Goal: Transaction & Acquisition: Book appointment/travel/reservation

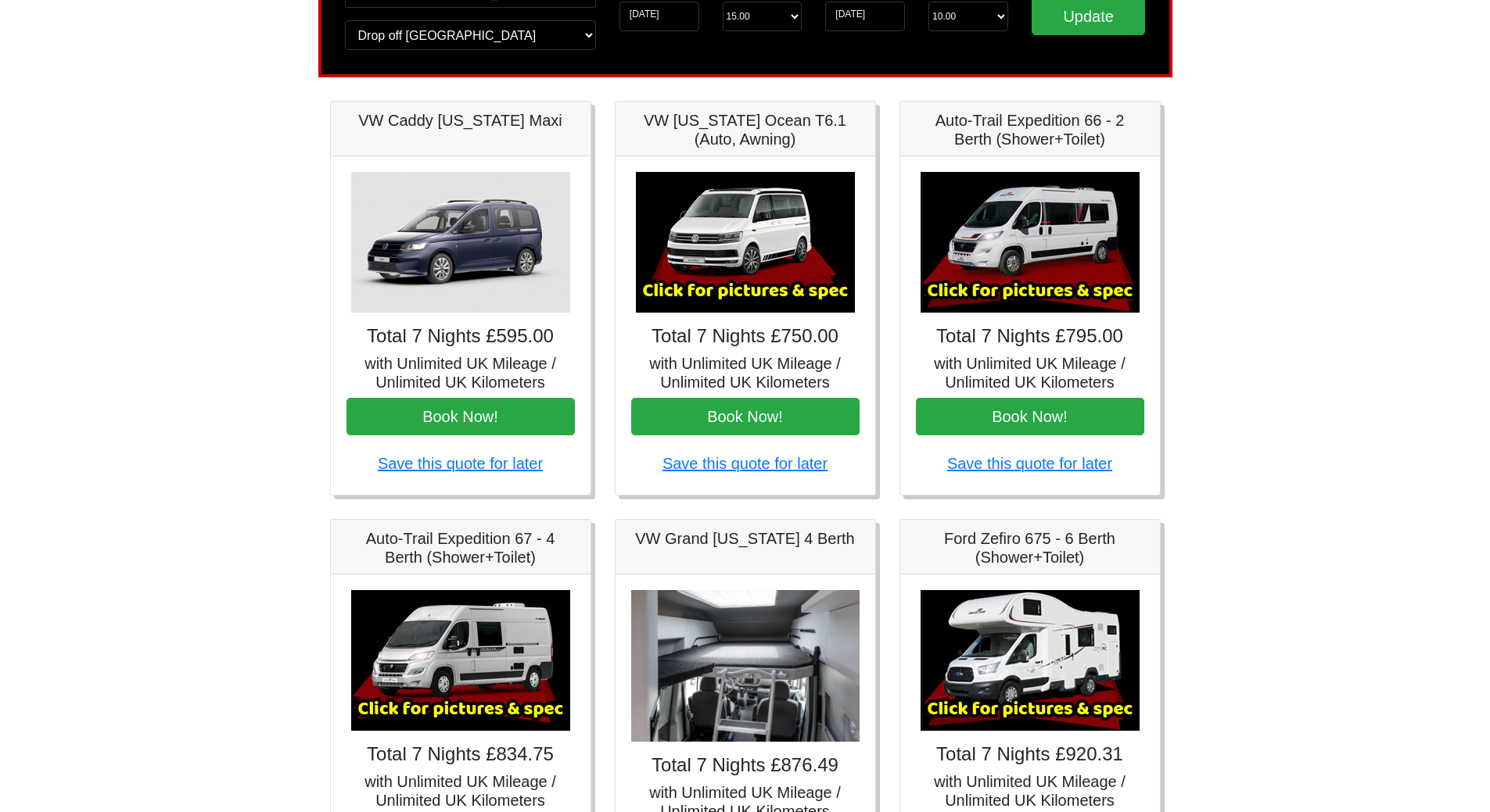
scroll to position [391, 0]
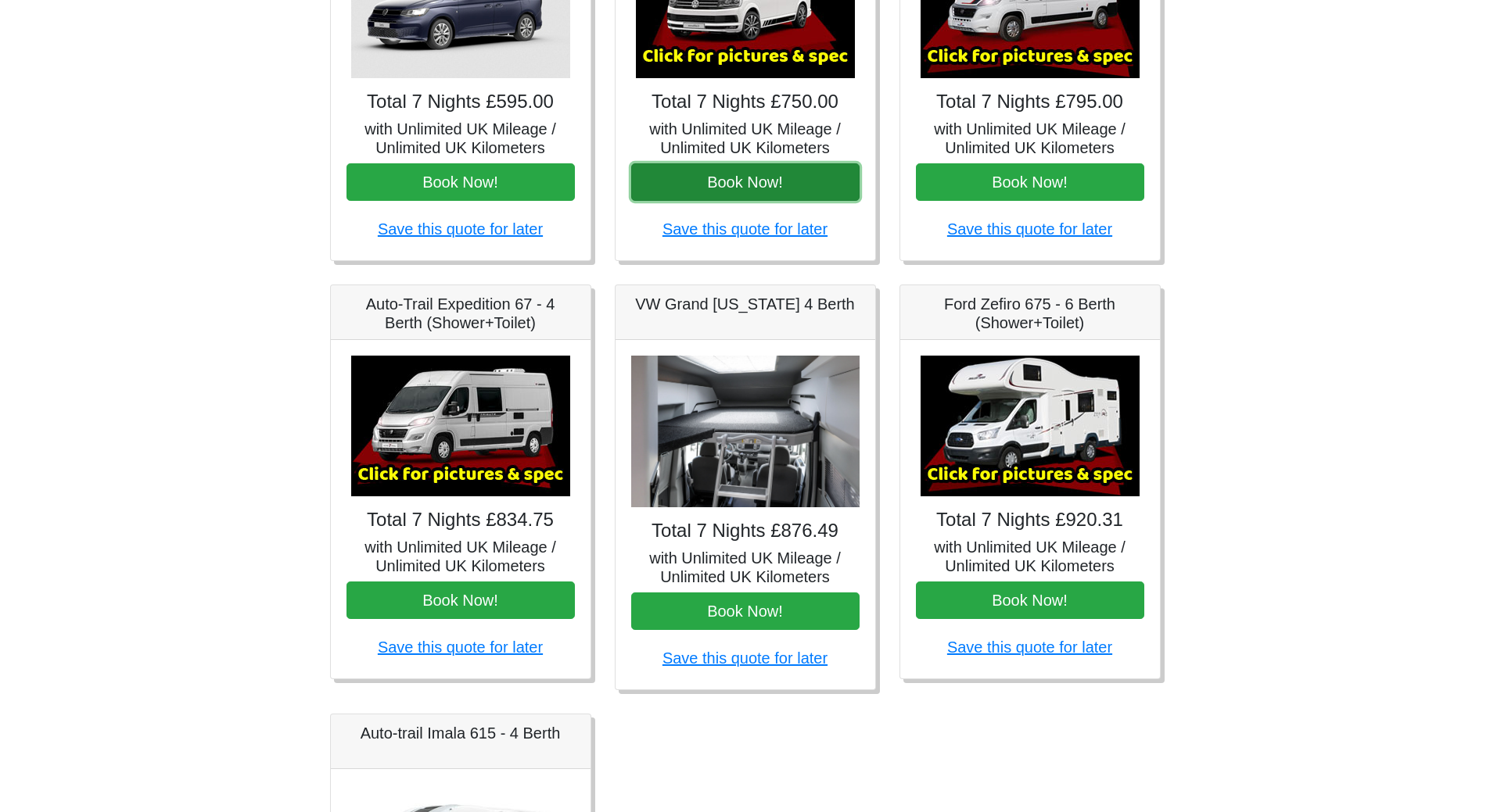
click at [783, 182] on button "Book Now!" at bounding box center [745, 182] width 228 height 38
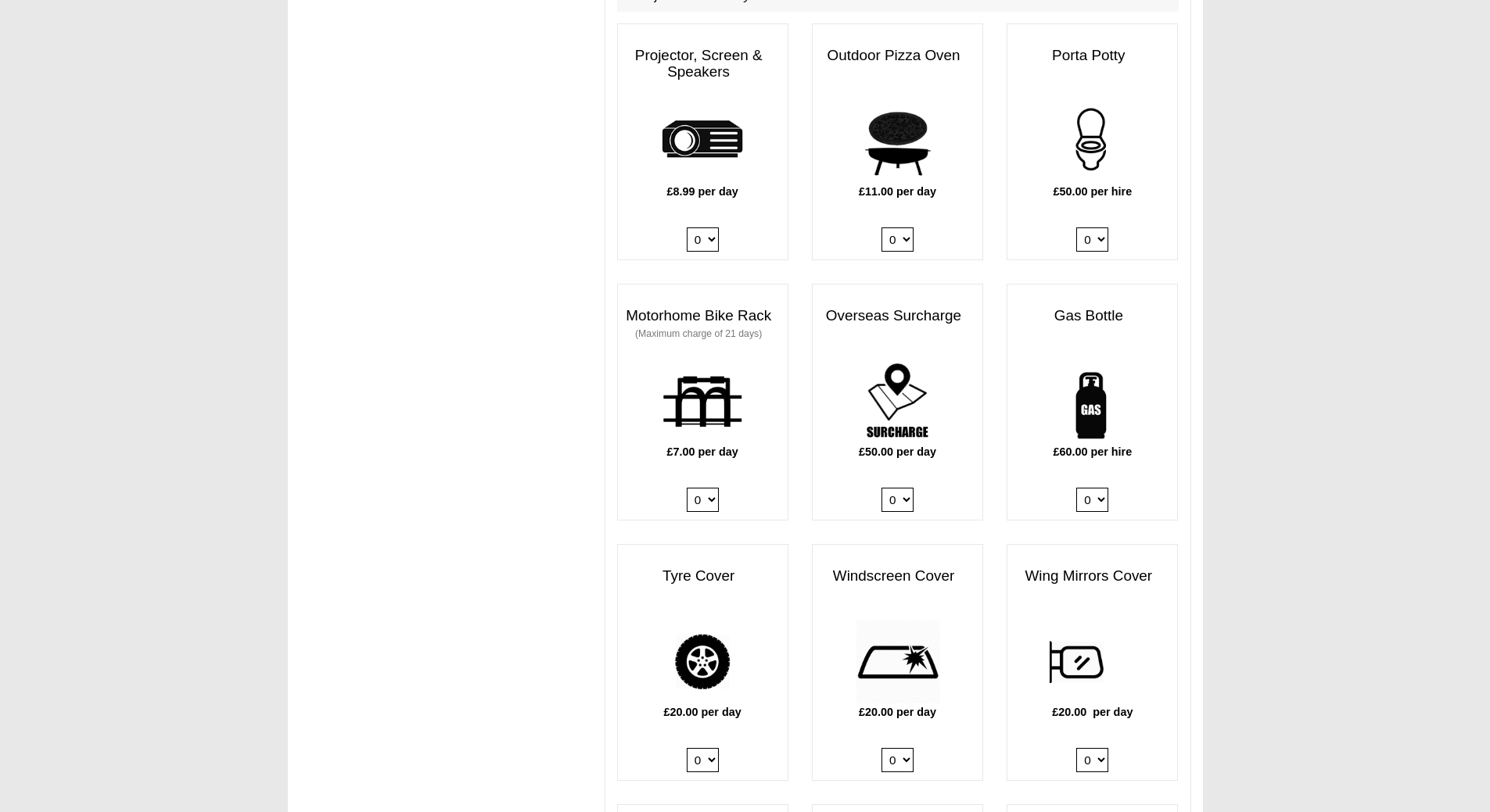
scroll to position [938, 0]
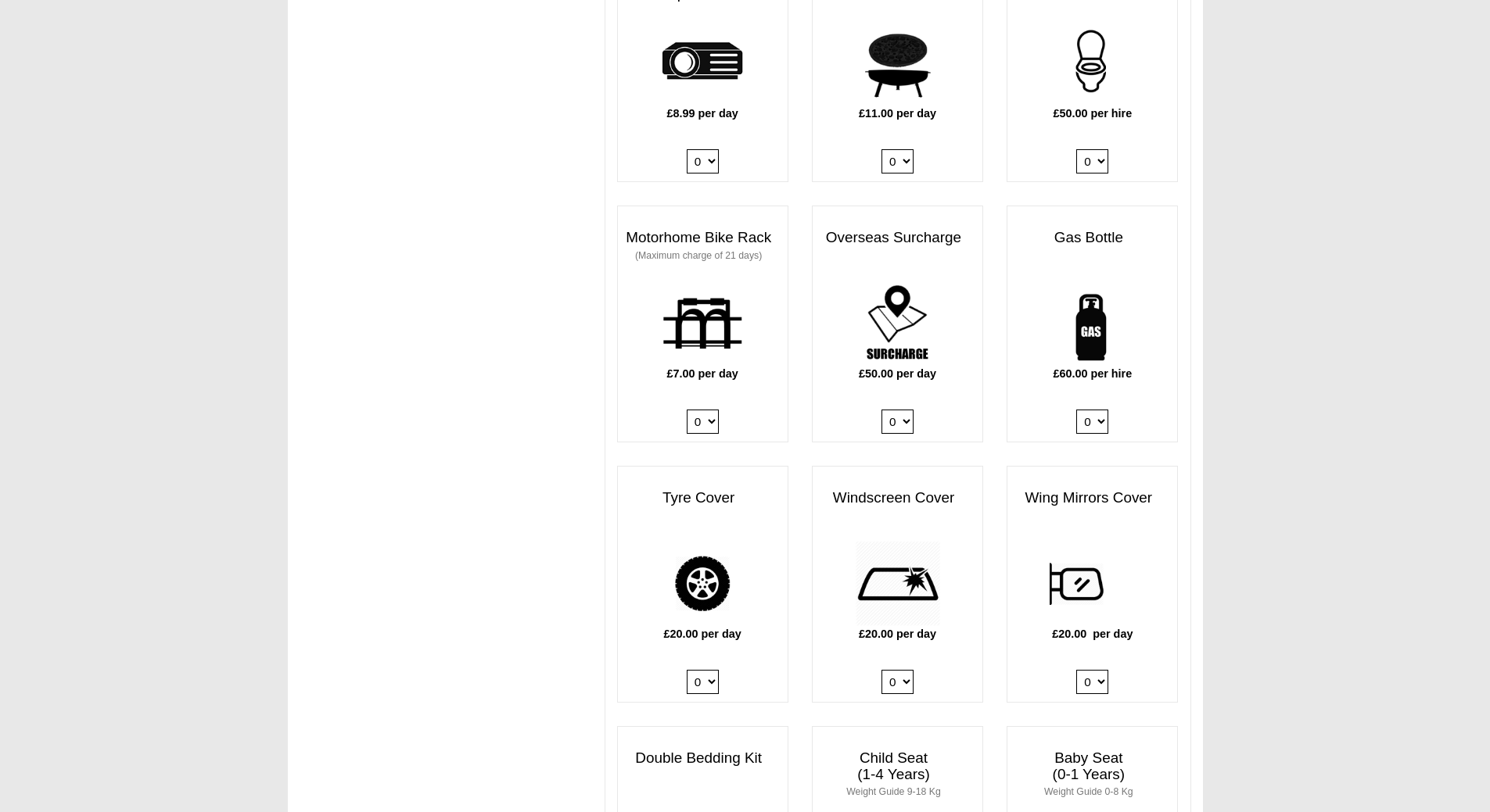
click at [715, 151] on select "0 1" at bounding box center [703, 161] width 32 height 24
click at [704, 206] on div "Motorhome Bike Rack (Maximum charge of 21 days) £7.00 per day 0 1" at bounding box center [703, 324] width 171 height 237
click at [706, 149] on select "0 1" at bounding box center [703, 161] width 32 height 24
select select "Projector x QTY 1 @ 8.99 GBP per day."
click at [687, 149] on select "0 1" at bounding box center [703, 161] width 32 height 24
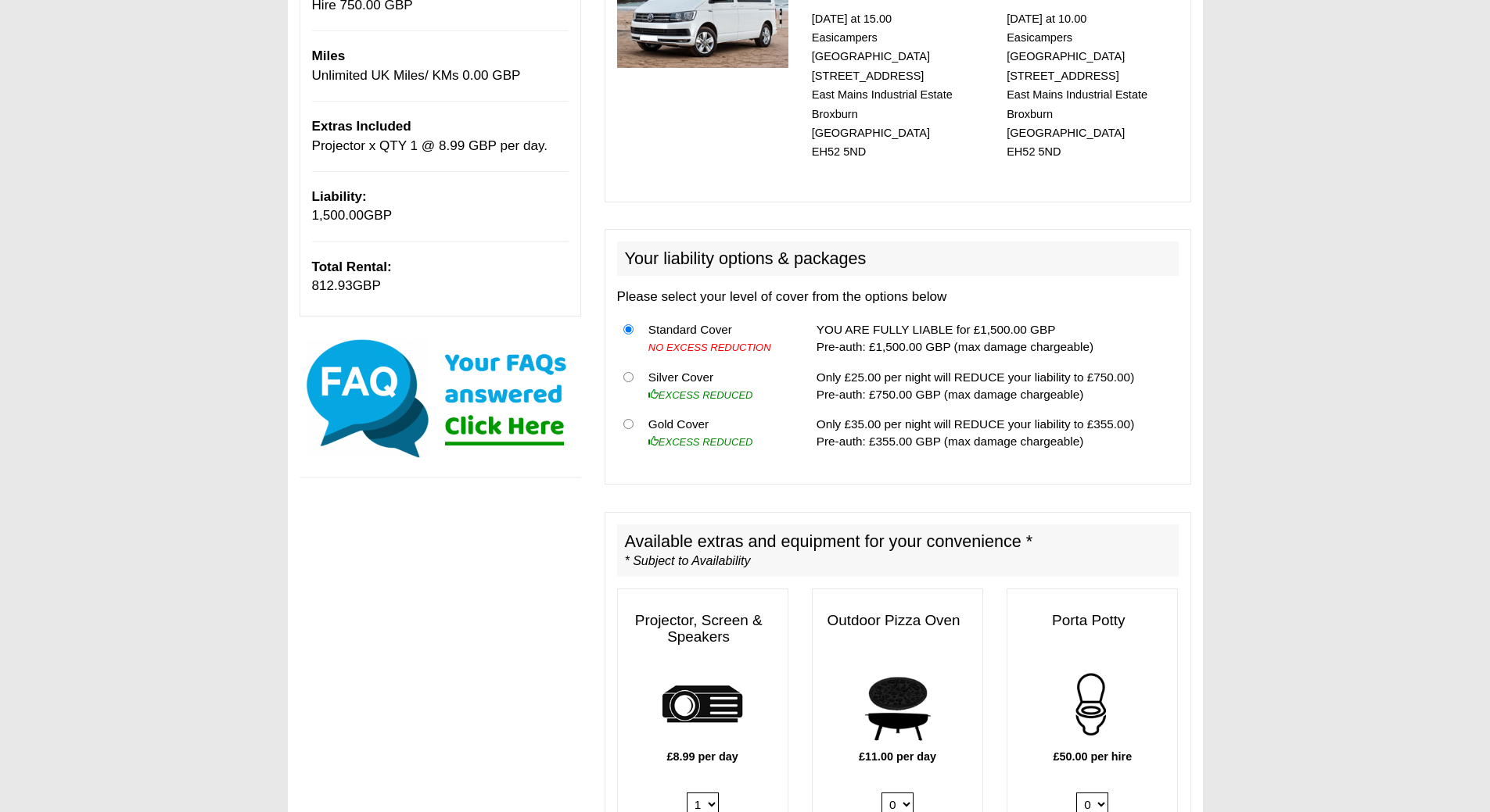
scroll to position [139, 0]
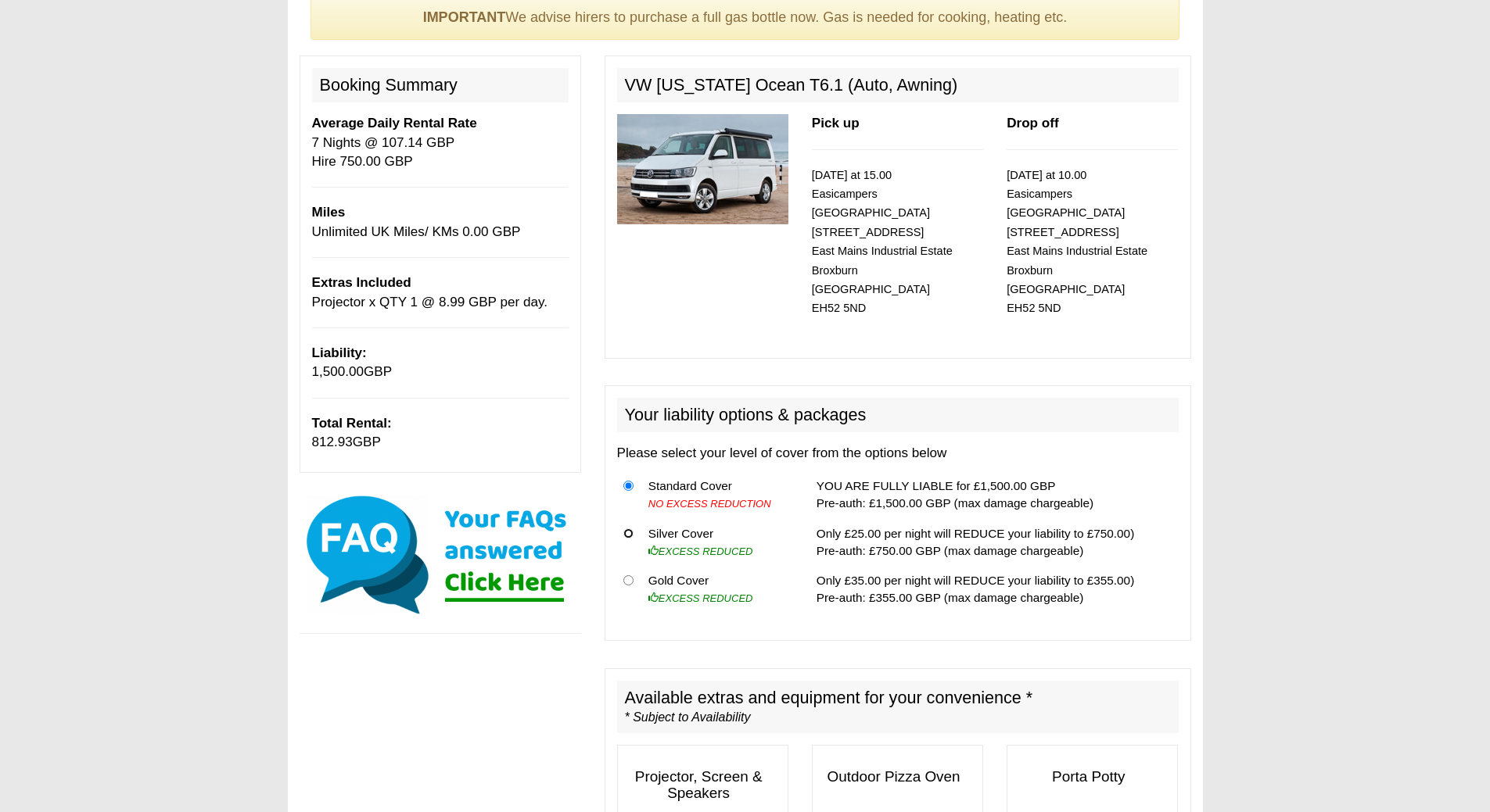
click at [629, 528] on input "radio" at bounding box center [629, 533] width 11 height 11
radio input "true"
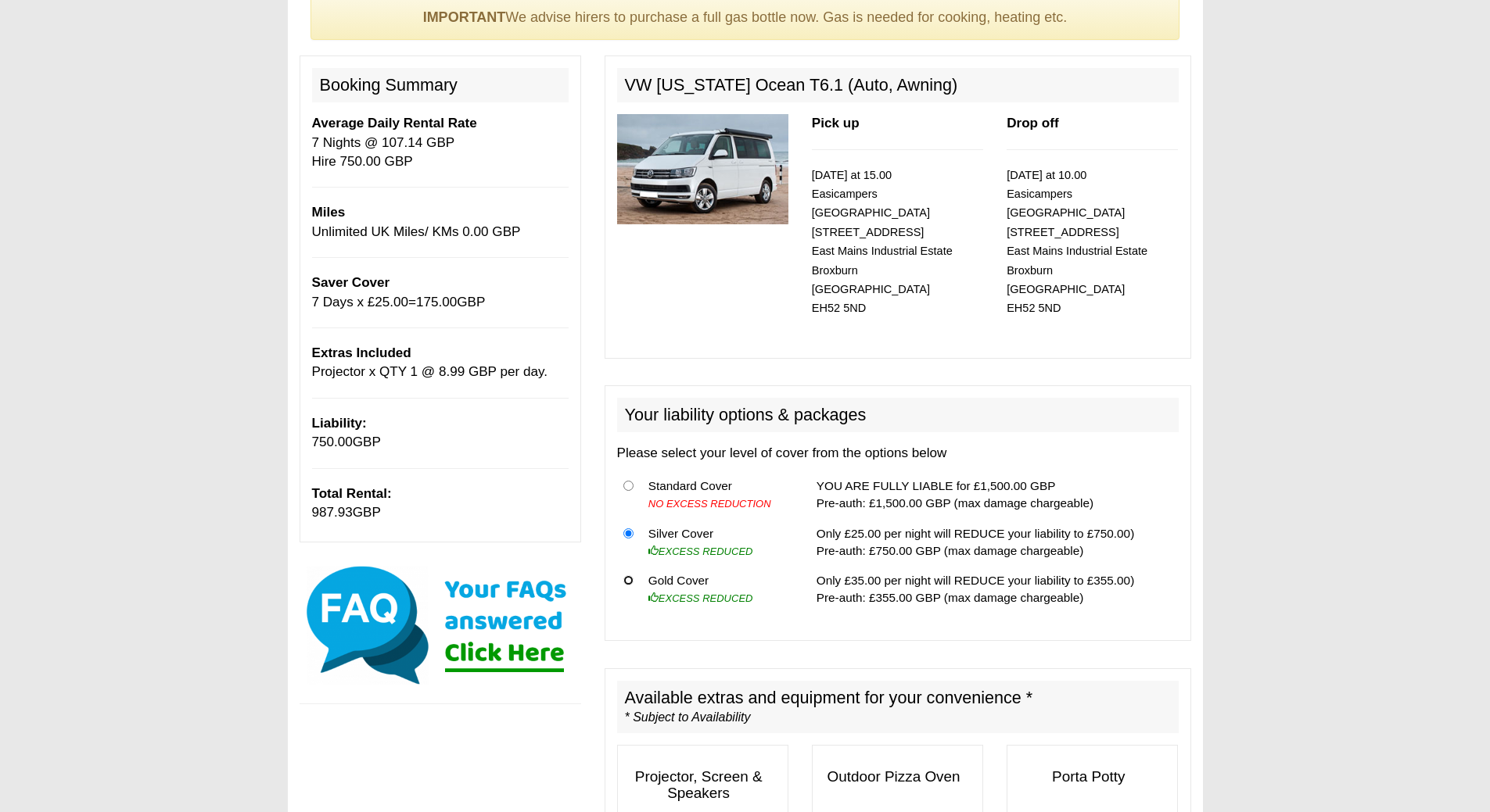
click at [632, 575] on input "radio" at bounding box center [629, 580] width 11 height 11
radio input "true"
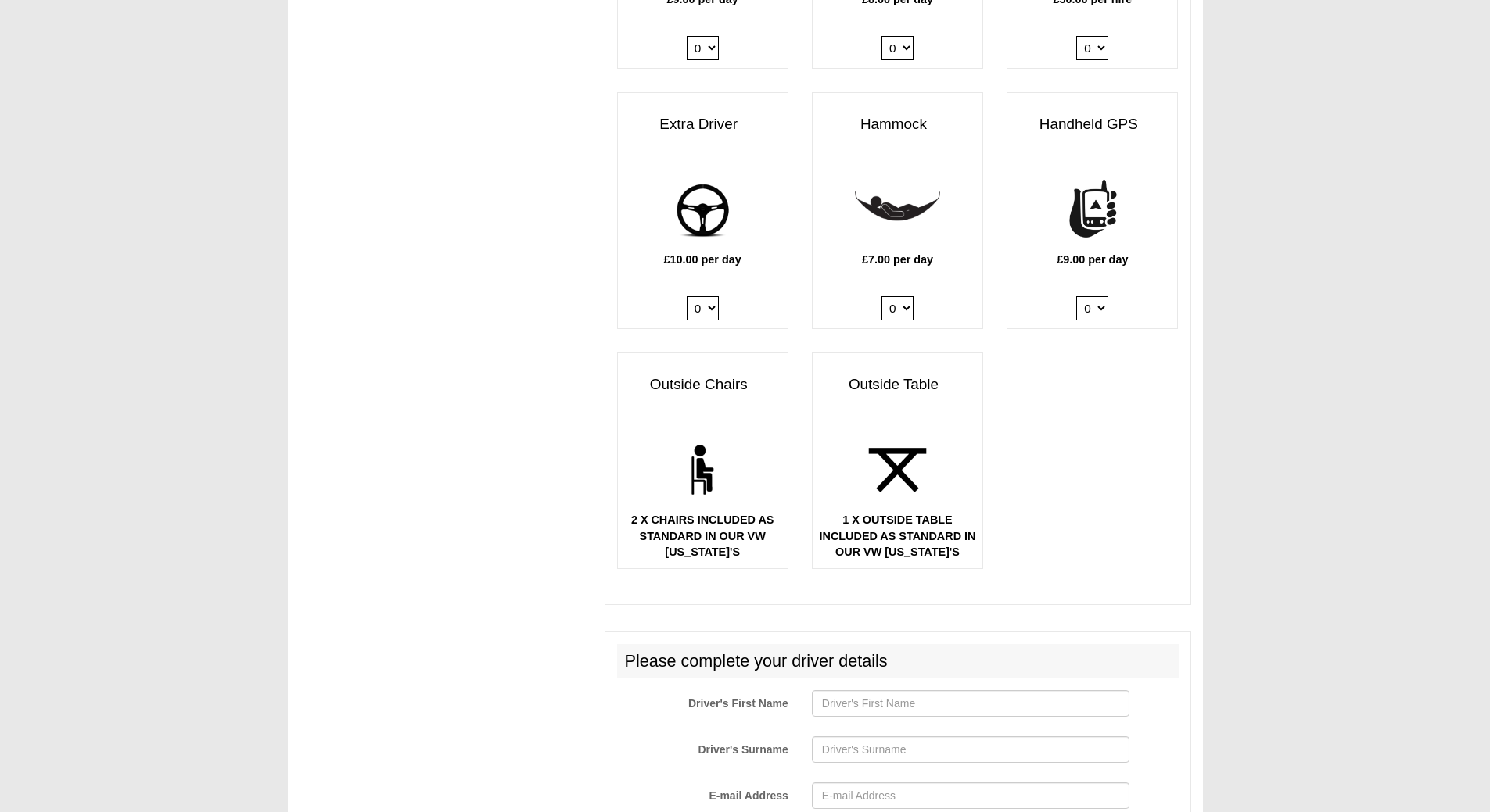
scroll to position [2484, 0]
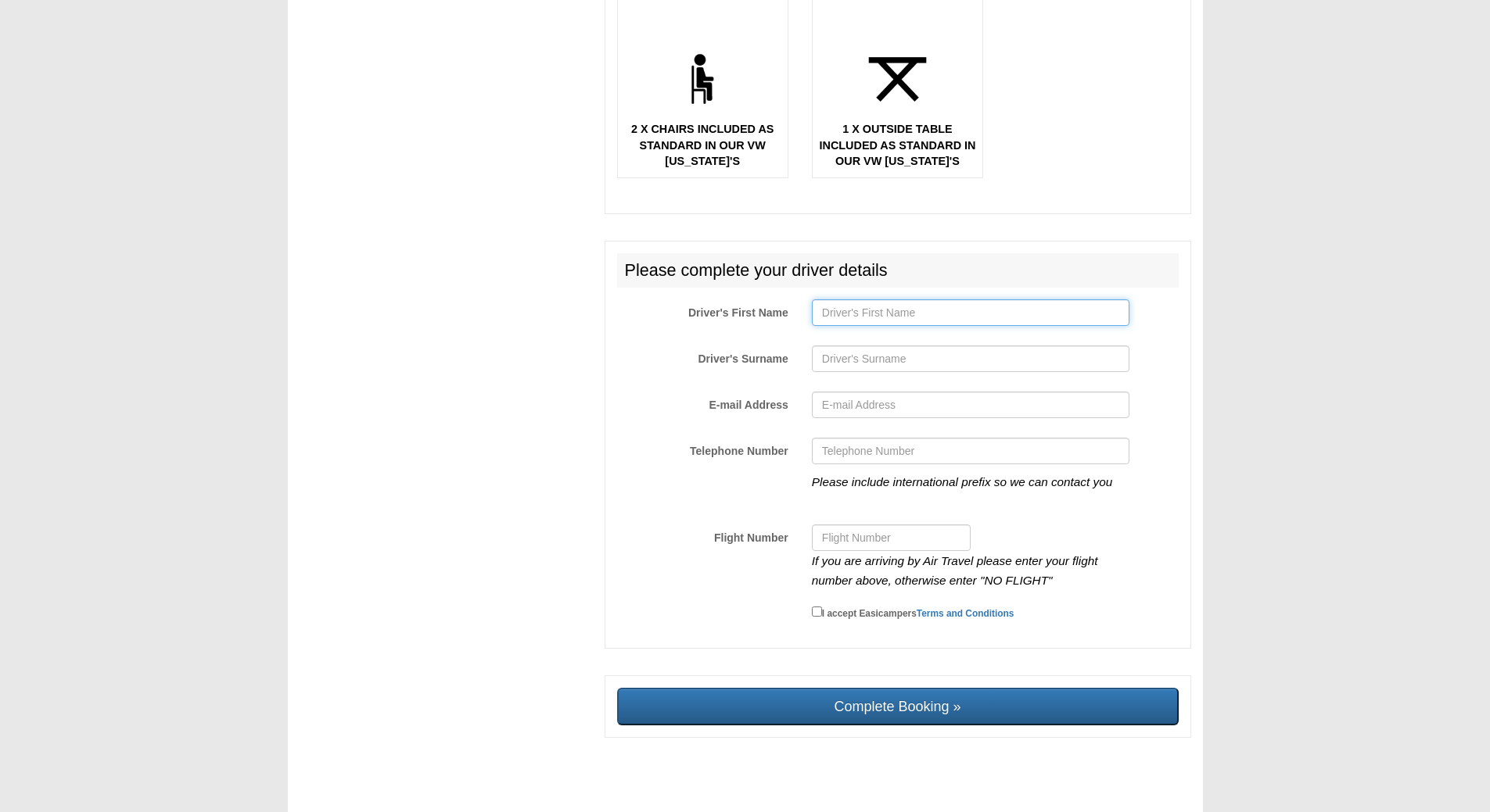
click at [879, 302] on input "Driver's First Name" at bounding box center [971, 313] width 318 height 27
click at [870, 348] on input "Driver's Surname" at bounding box center [971, 359] width 318 height 27
click at [869, 392] on input "E-mail Address" at bounding box center [971, 405] width 318 height 27
click at [867, 438] on input "Telephone Number" at bounding box center [971, 451] width 318 height 27
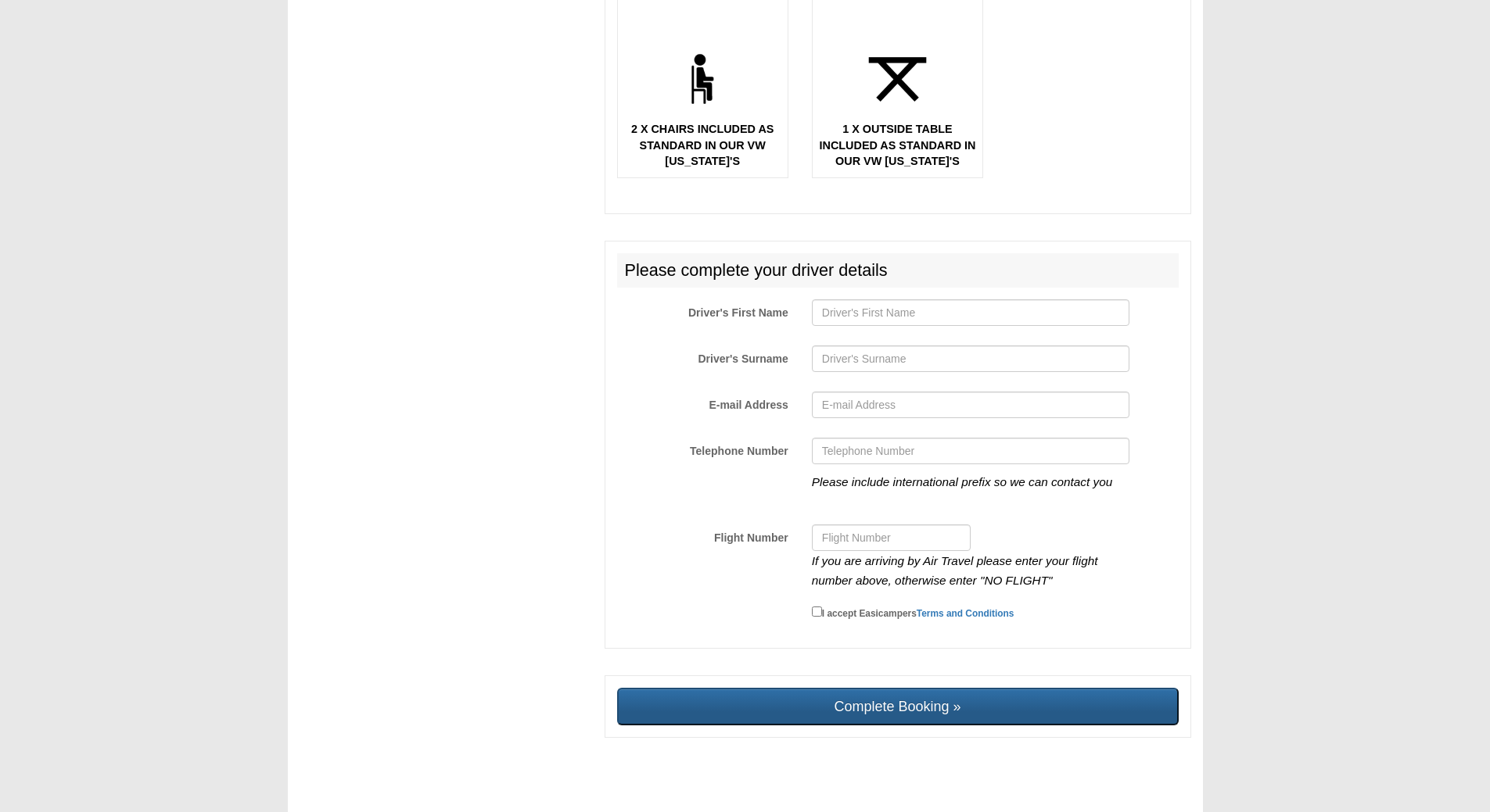
drag, startPoint x: 852, startPoint y: 696, endPoint x: 876, endPoint y: 66, distance: 630.5
click at [853, 696] on input "Complete Booking »" at bounding box center [897, 706] width 561 height 38
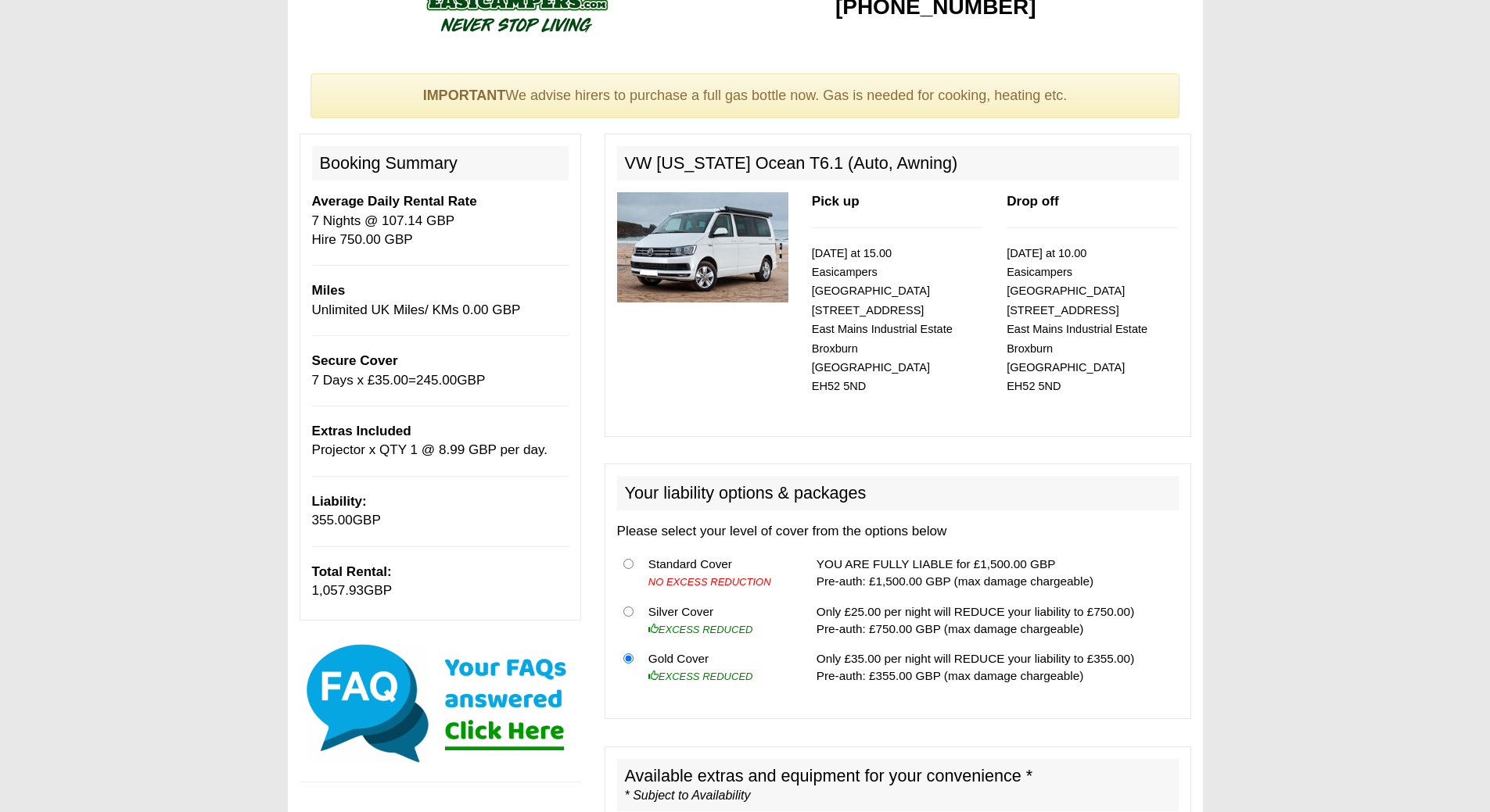
scroll to position [0, 0]
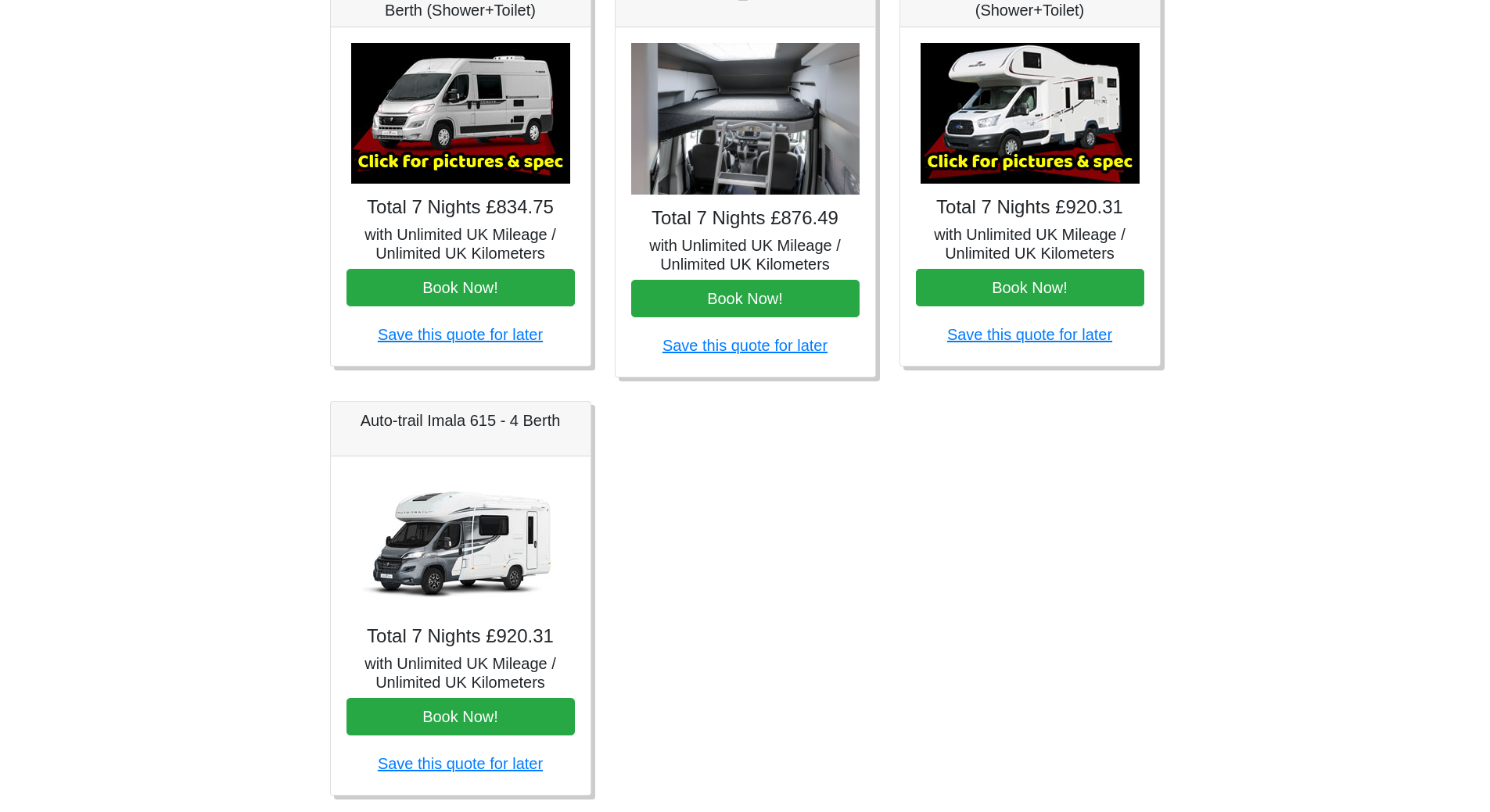
scroll to position [749, 0]
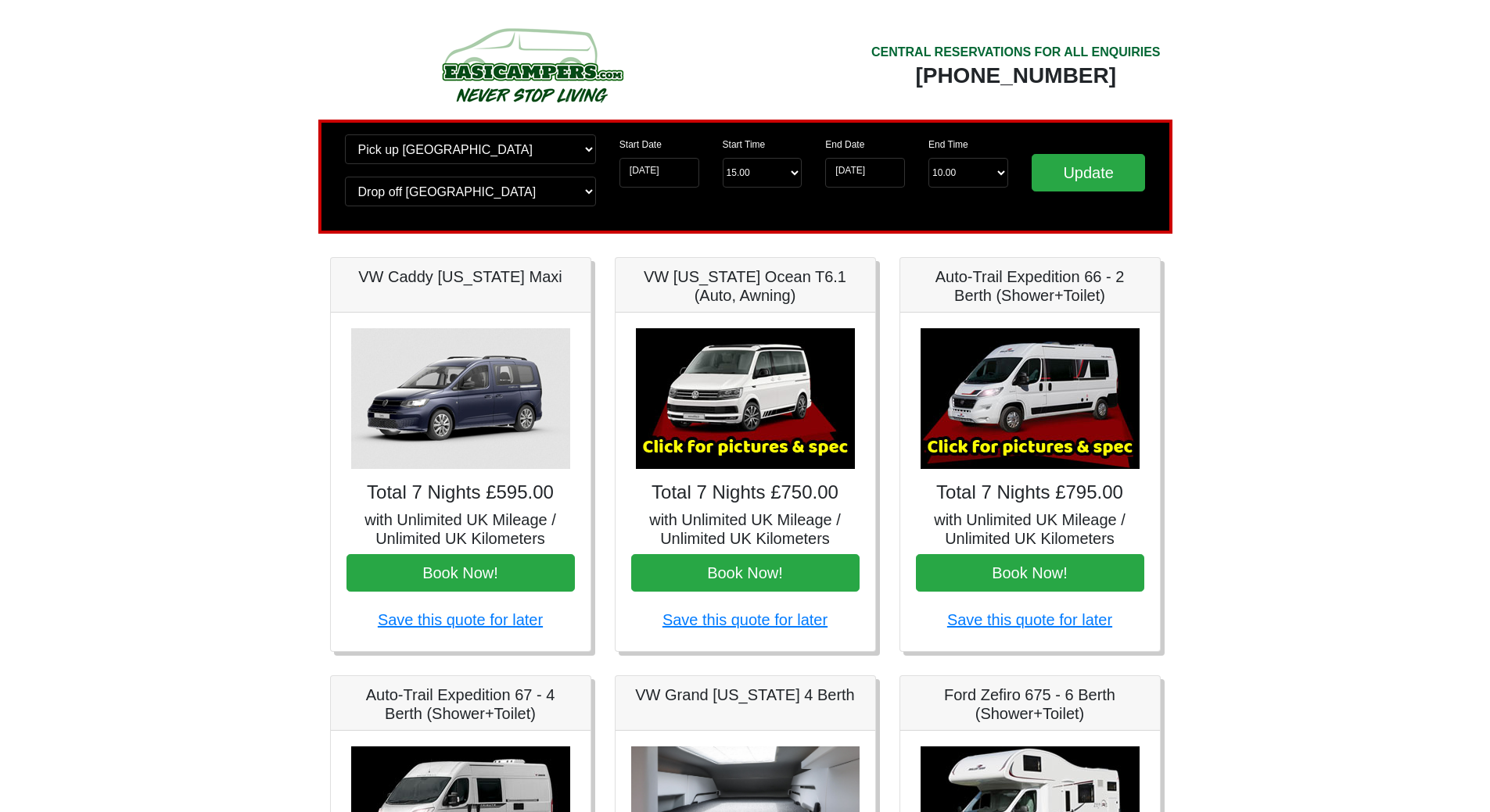
click at [541, 75] on img at bounding box center [531, 64] width 297 height 86
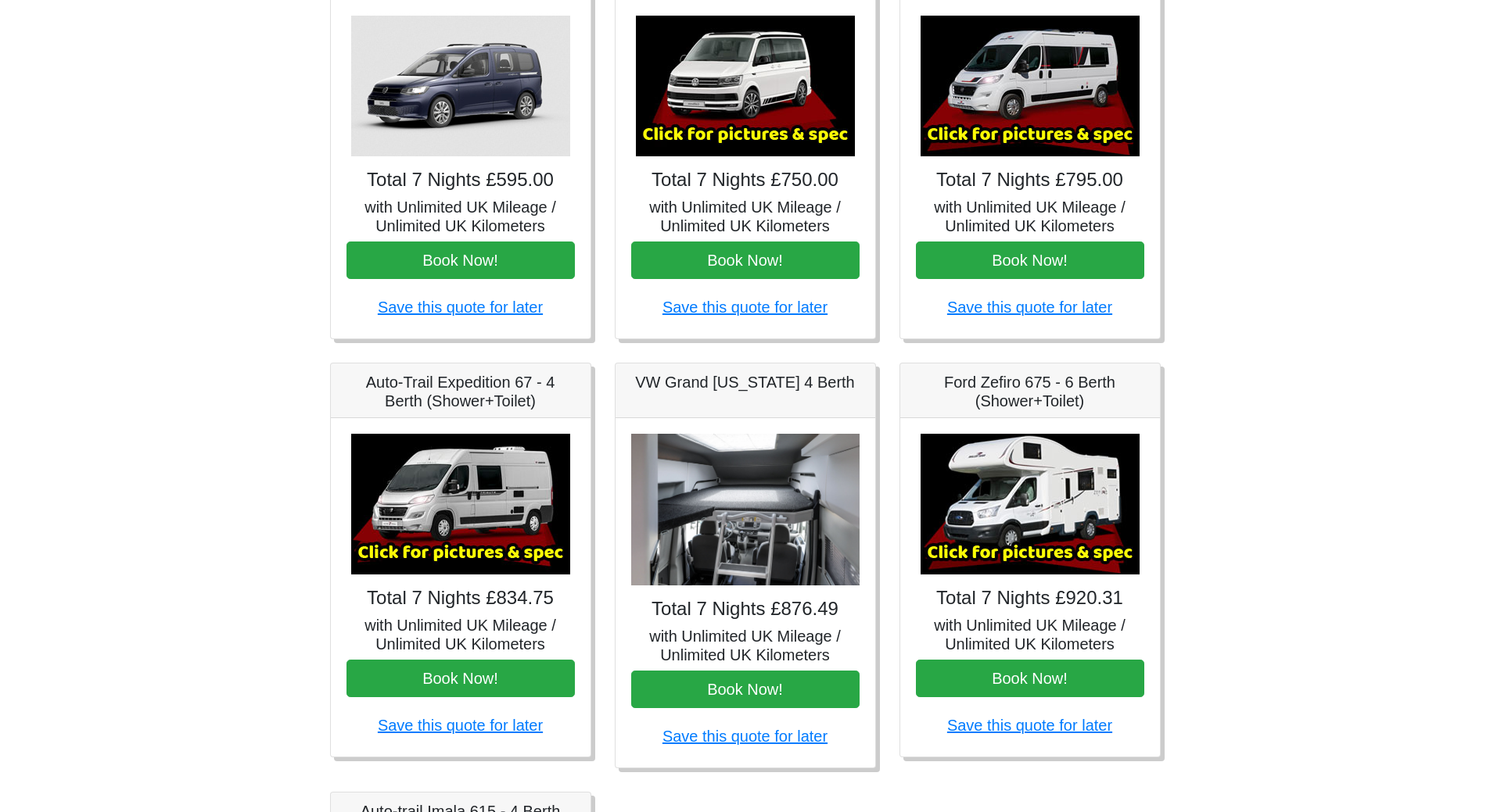
scroll to position [749, 0]
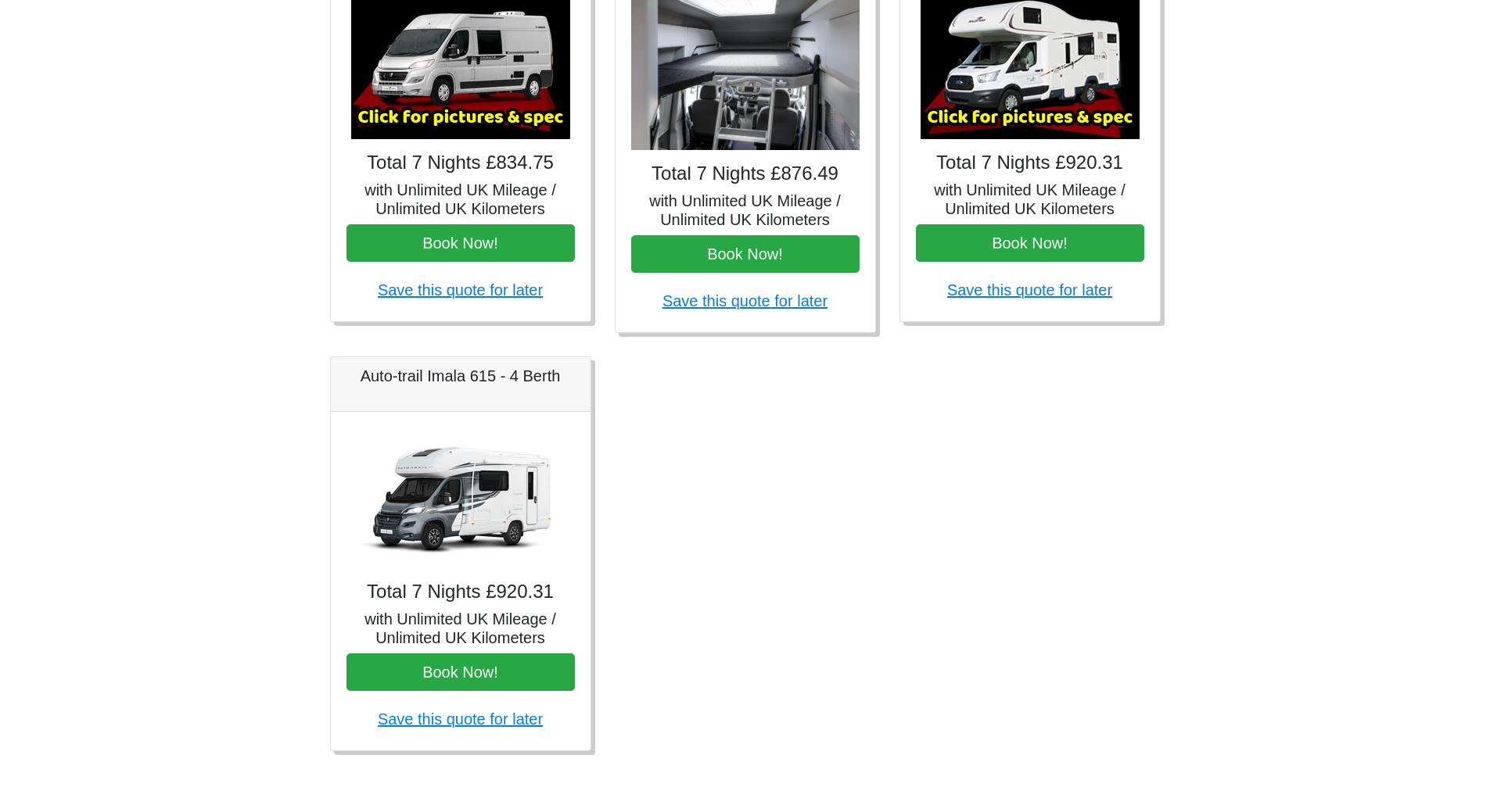
click at [552, 693] on div "Total 7 Nights £920.31 with Unlimited UK Mileage / Unlimited UK Kilometers Book…" at bounding box center [461, 581] width 260 height 339
click at [552, 672] on button "Book Now!" at bounding box center [460, 672] width 228 height 38
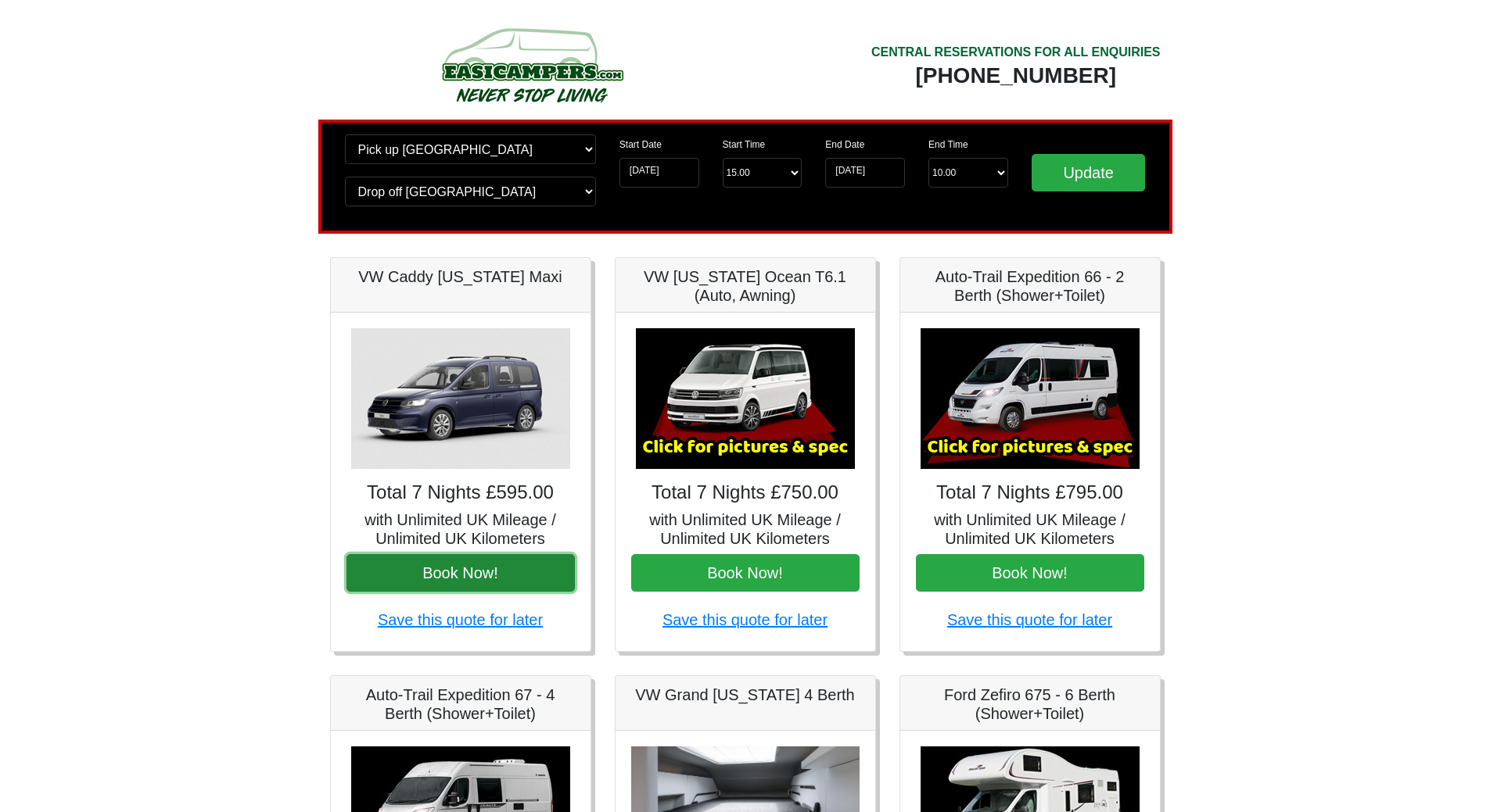
click at [535, 586] on button "Book Now!" at bounding box center [460, 572] width 228 height 38
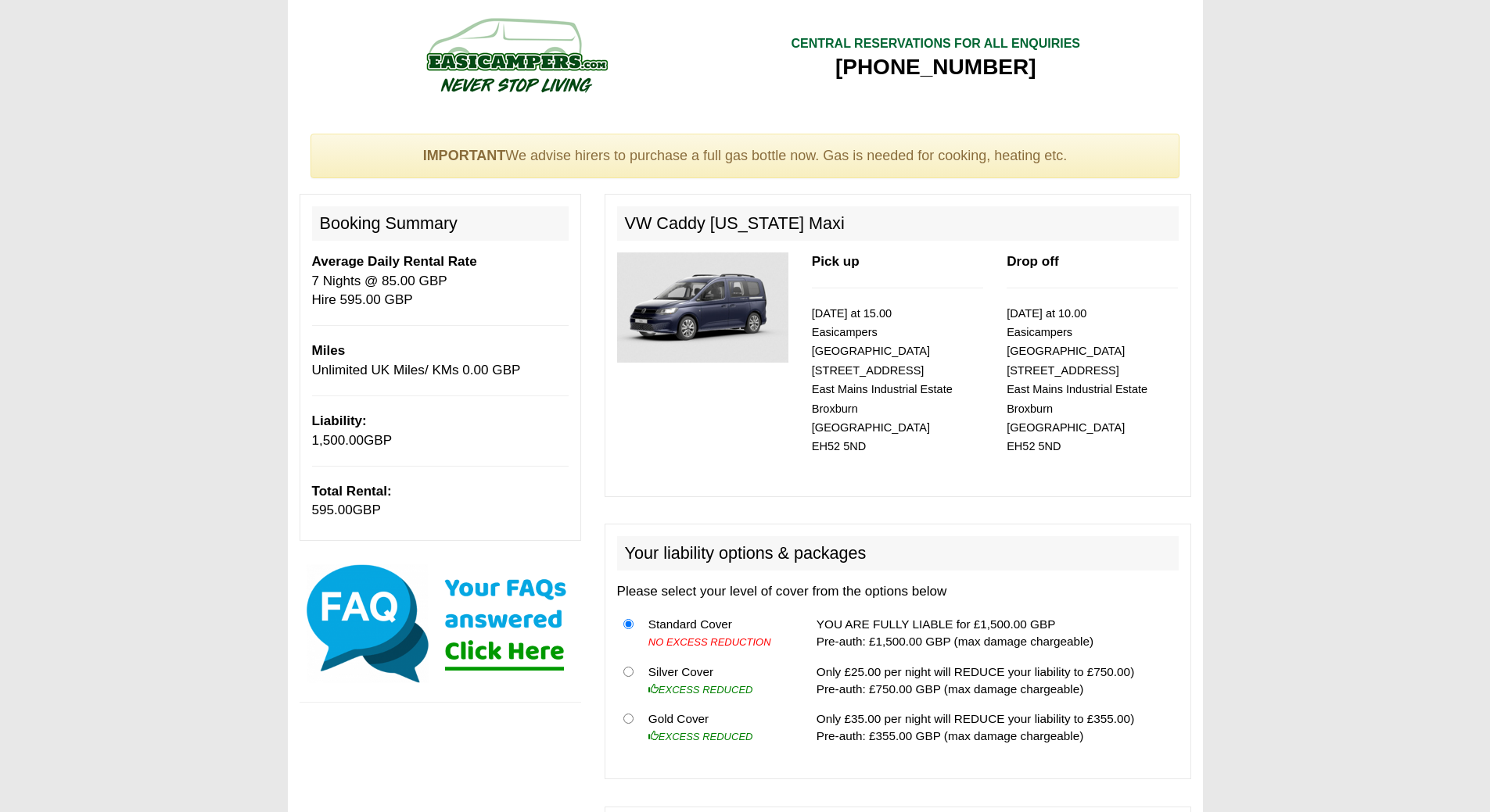
click at [571, 62] on img at bounding box center [516, 54] width 297 height 86
click at [489, 164] on strong "IMPORTANT" at bounding box center [465, 156] width 83 height 15
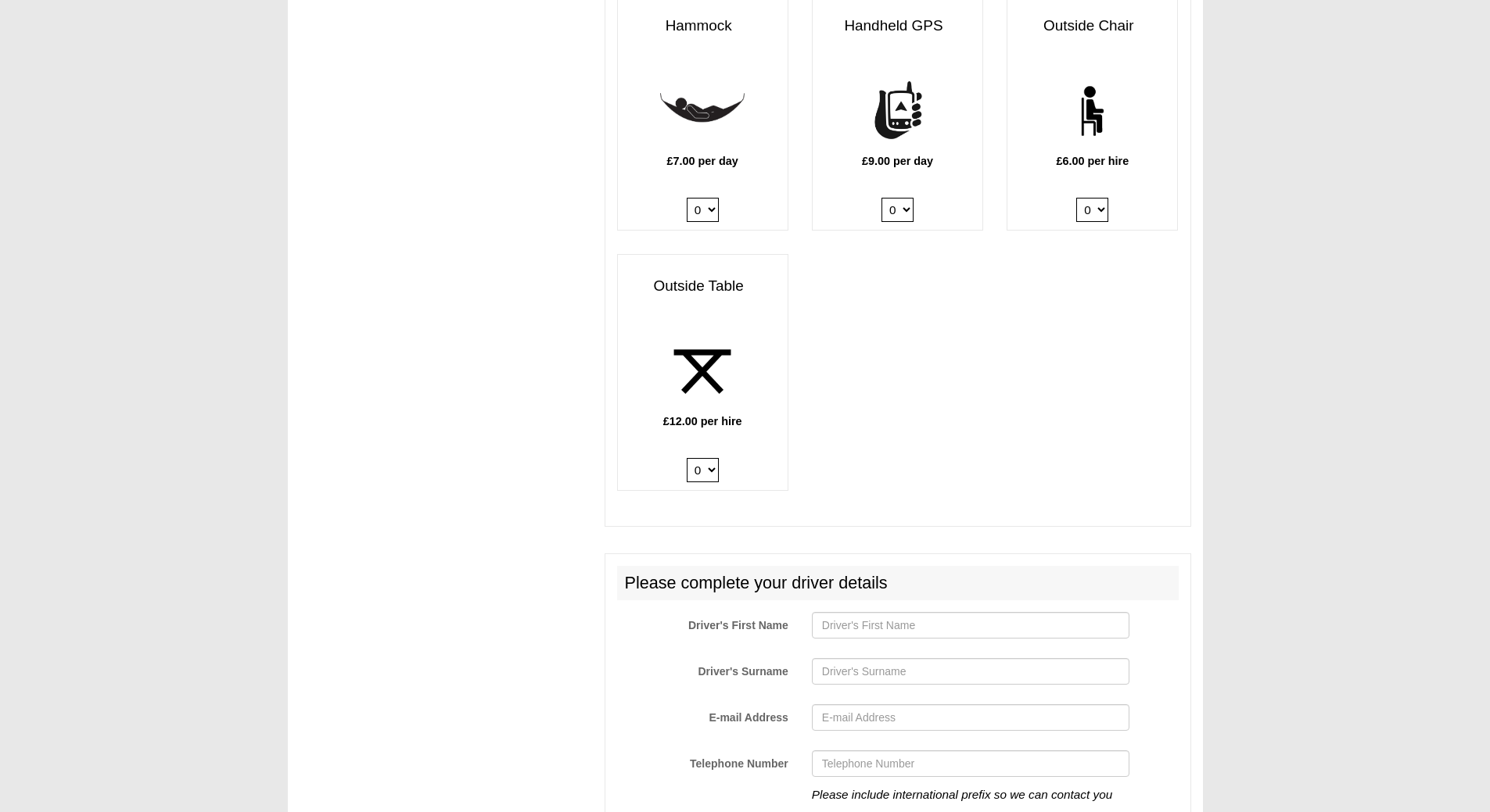
scroll to position [2504, 0]
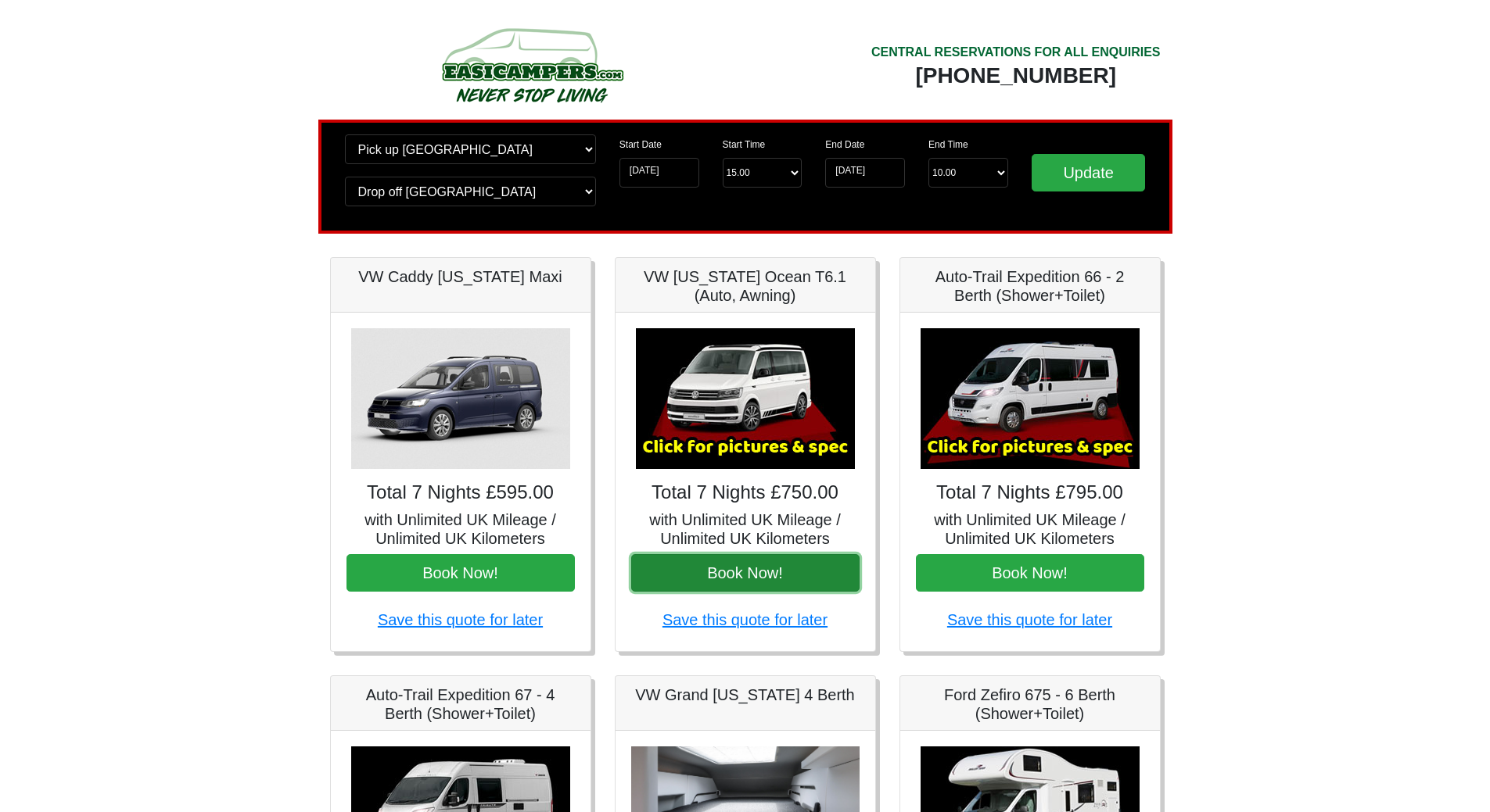
click at [705, 571] on button "Book Now!" at bounding box center [745, 572] width 228 height 38
